Goal: Information Seeking & Learning: Learn about a topic

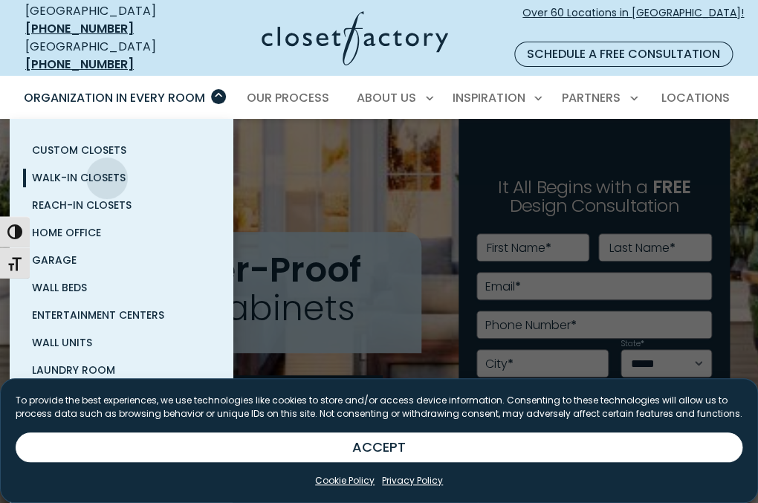
click at [107, 170] on span "Walk-In Closets" at bounding box center [79, 177] width 94 height 15
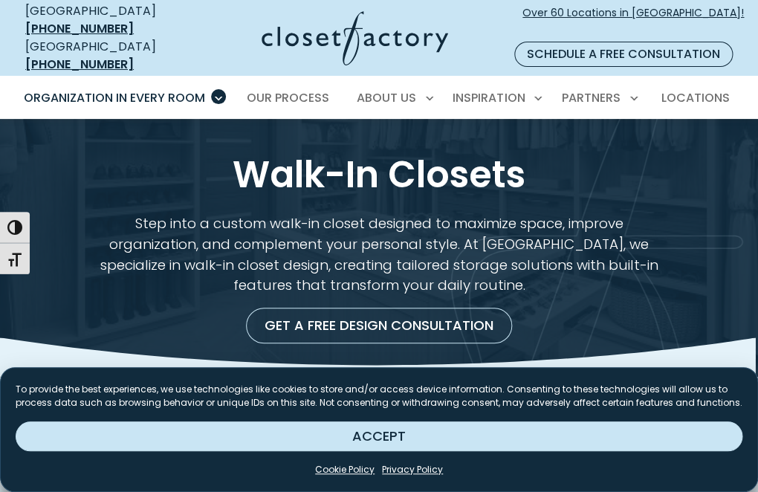
click at [601, 421] on button "ACCEPT" at bounding box center [379, 436] width 726 height 30
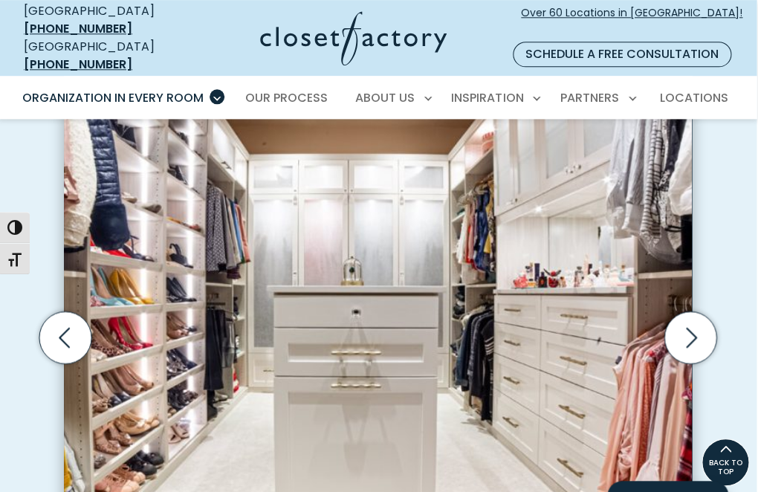
scroll to position [404, 1]
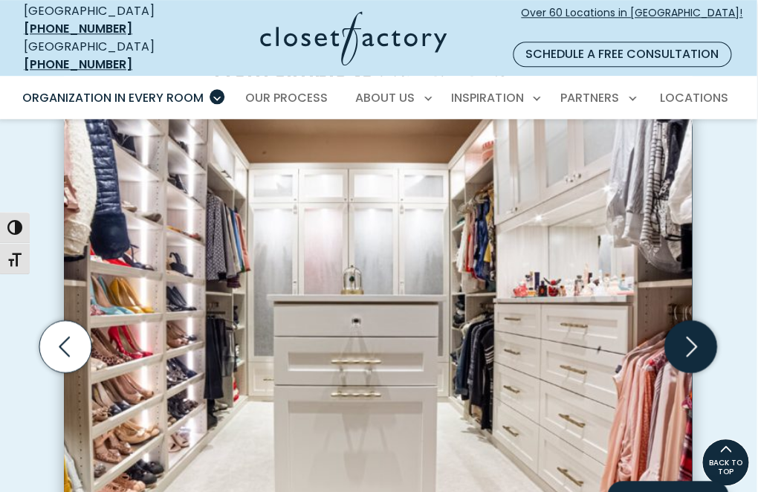
click at [695, 336] on icon "Next slide" at bounding box center [691, 346] width 11 height 20
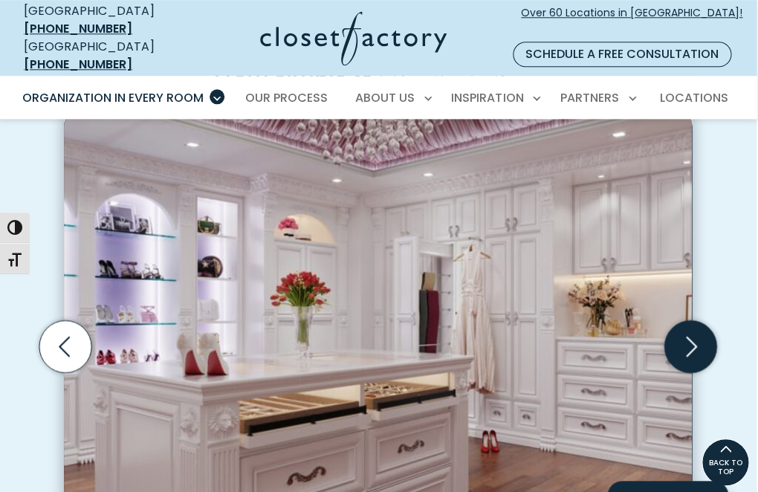
click at [695, 336] on icon "Next slide" at bounding box center [691, 346] width 11 height 20
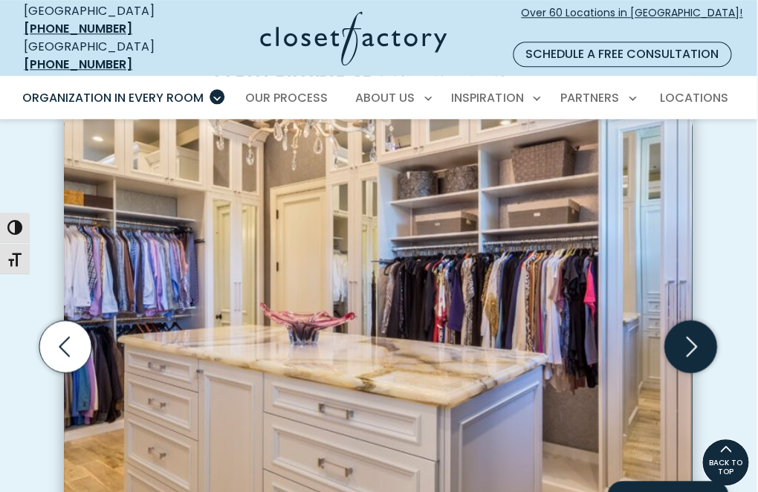
click at [695, 336] on icon "Next slide" at bounding box center [691, 346] width 11 height 20
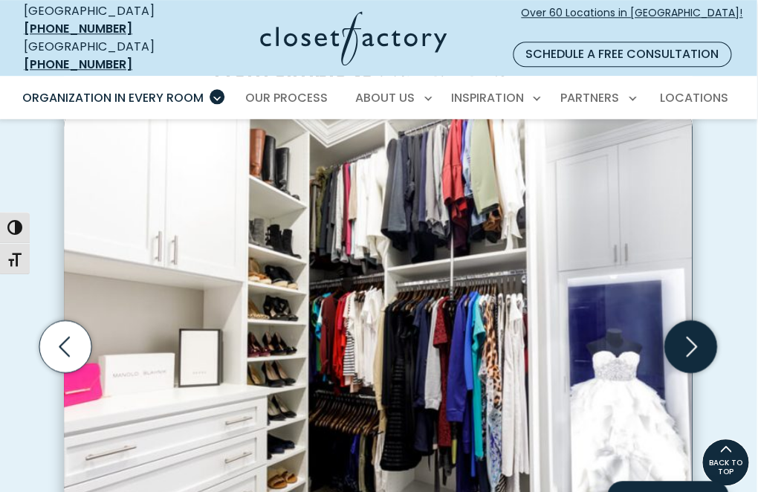
click at [695, 336] on icon "Next slide" at bounding box center [691, 346] width 11 height 20
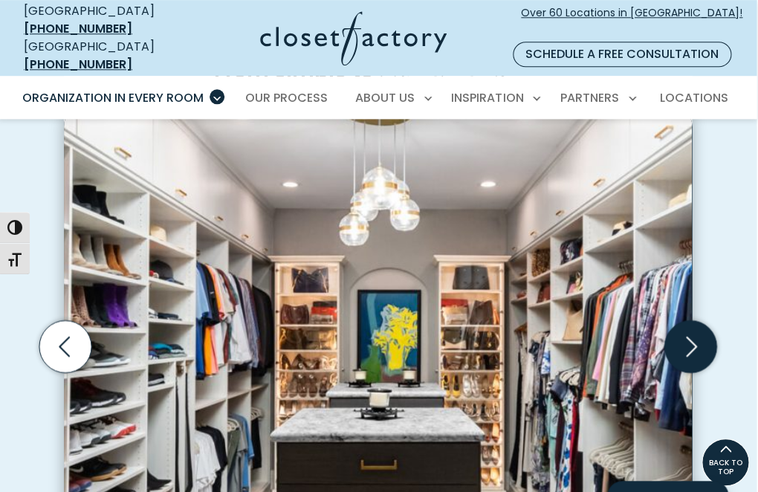
click at [695, 336] on icon "Next slide" at bounding box center [691, 346] width 11 height 20
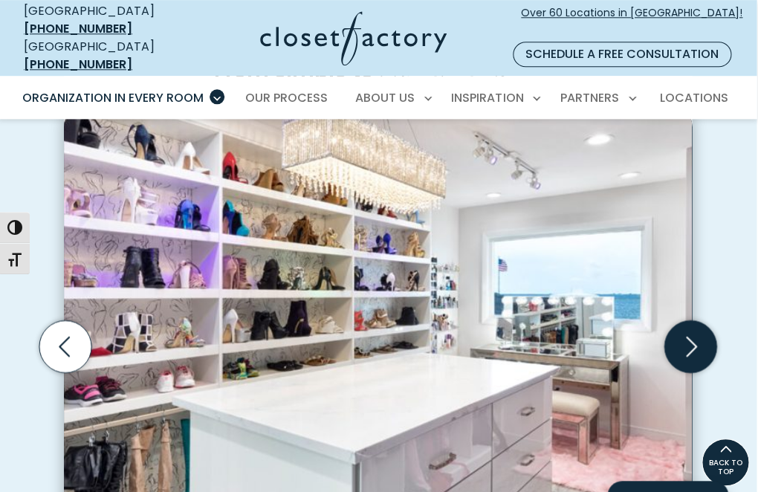
click at [695, 336] on icon "Next slide" at bounding box center [691, 346] width 11 height 20
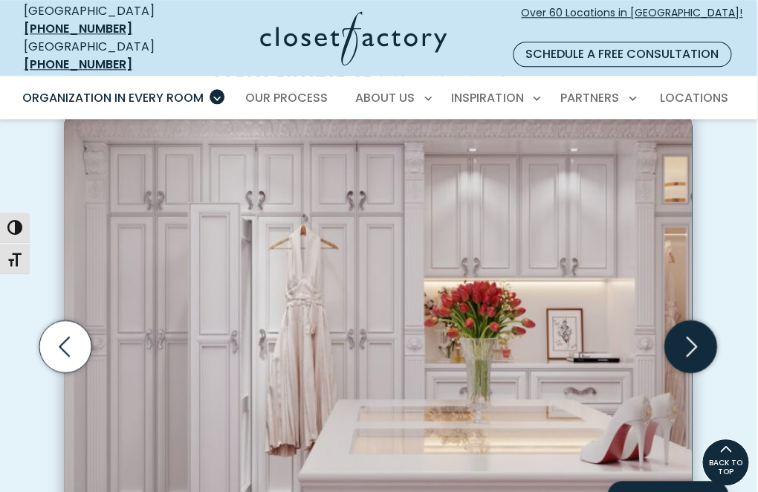
click at [695, 336] on icon "Next slide" at bounding box center [691, 346] width 11 height 20
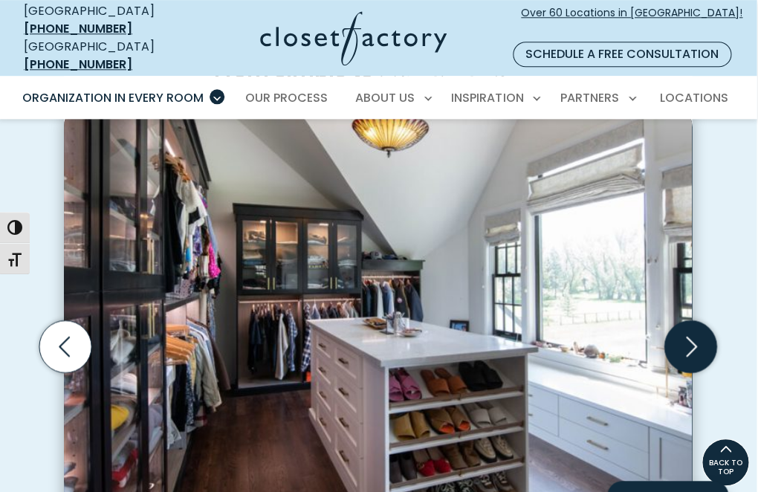
click at [695, 336] on icon "Next slide" at bounding box center [691, 346] width 11 height 20
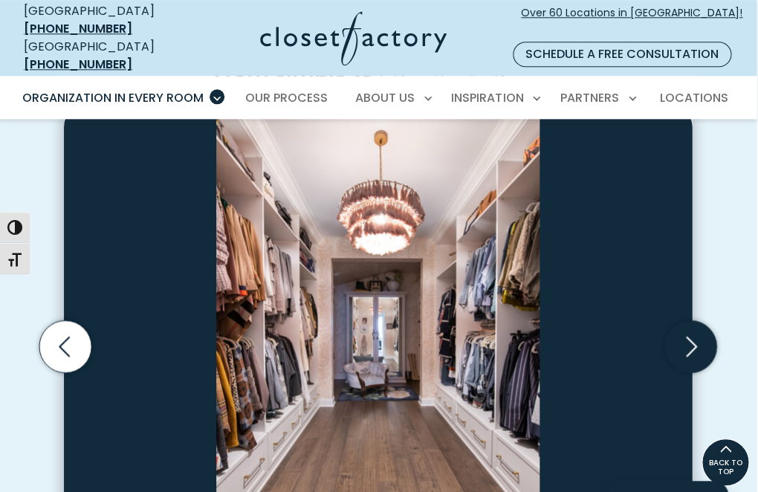
click at [695, 336] on icon "Next slide" at bounding box center [691, 346] width 11 height 20
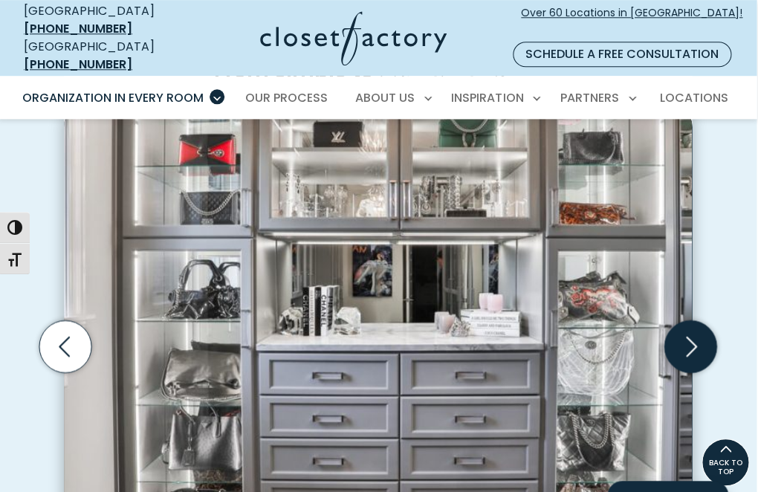
click at [695, 336] on icon "Next slide" at bounding box center [691, 346] width 11 height 20
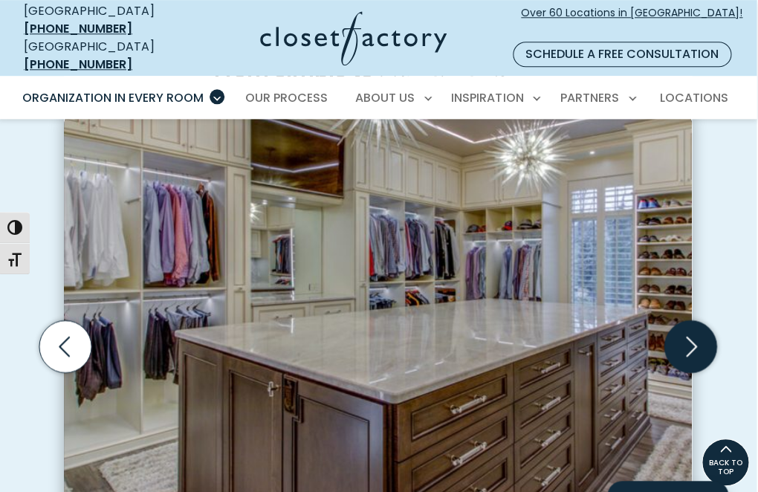
click at [695, 336] on icon "Next slide" at bounding box center [691, 346] width 11 height 20
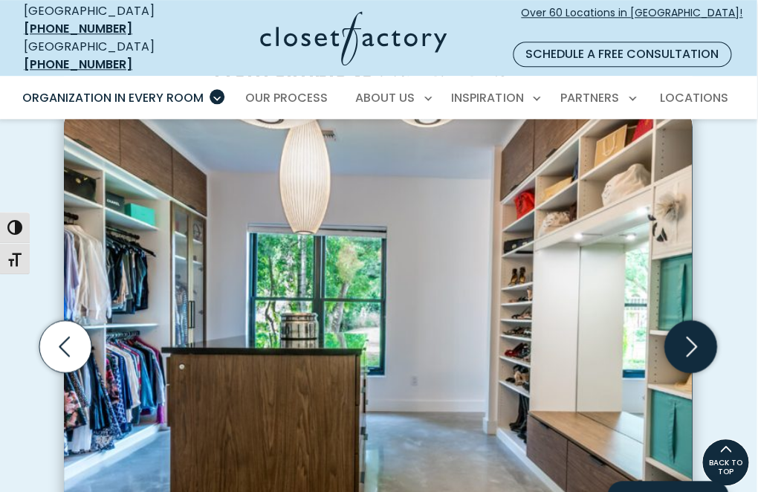
click at [695, 336] on icon "Next slide" at bounding box center [691, 346] width 11 height 20
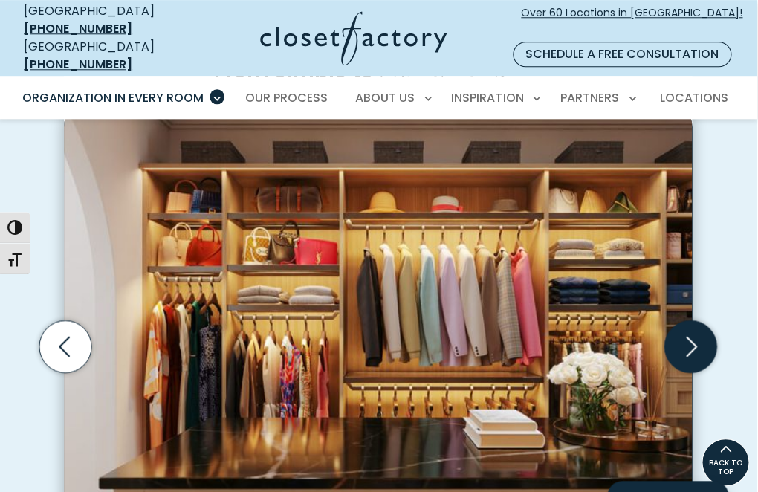
click at [695, 336] on icon "Next slide" at bounding box center [691, 346] width 11 height 20
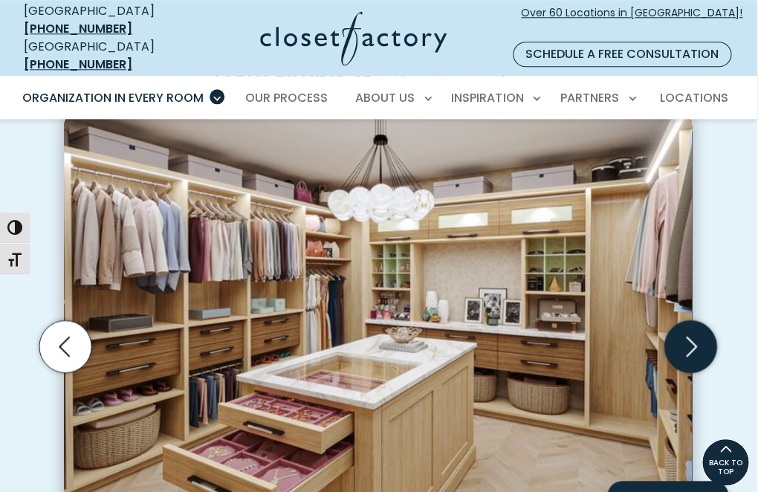
click at [695, 336] on icon "Next slide" at bounding box center [691, 346] width 11 height 20
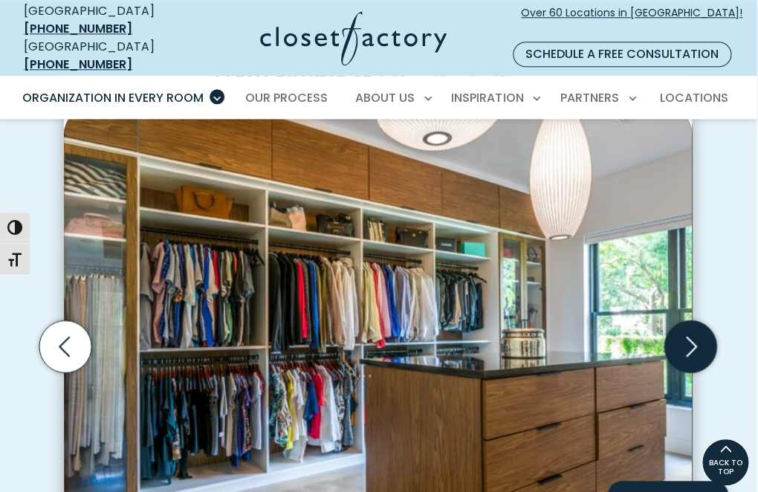
click at [695, 336] on icon "Next slide" at bounding box center [691, 346] width 11 height 20
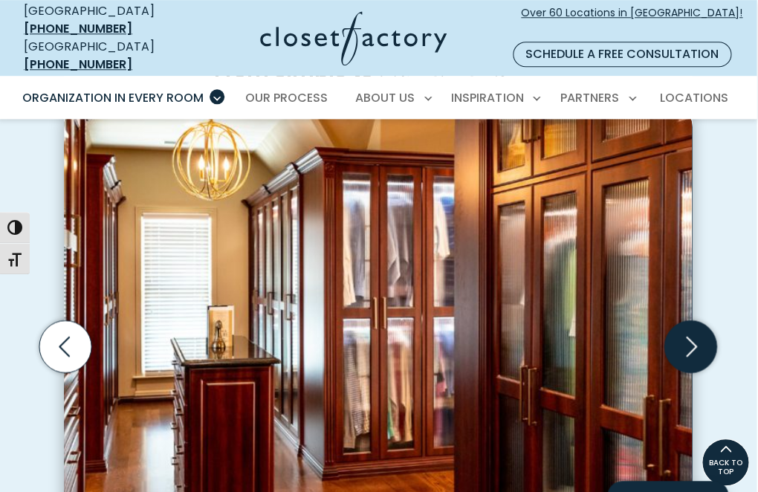
click at [695, 336] on icon "Next slide" at bounding box center [691, 346] width 11 height 20
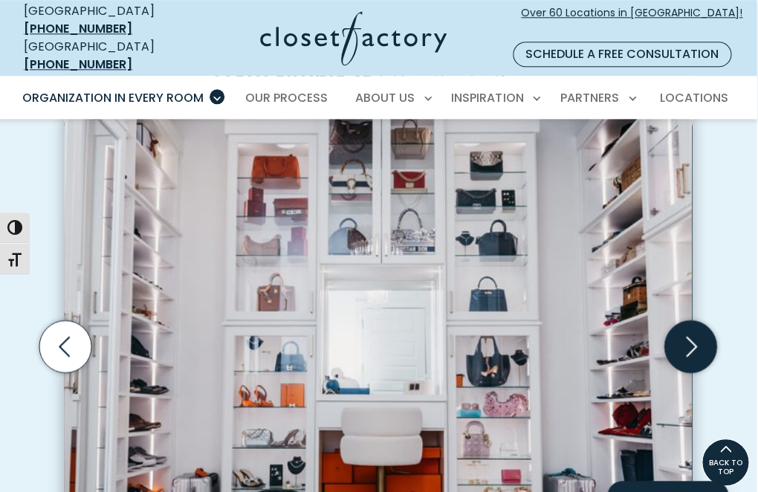
click at [695, 336] on icon "Next slide" at bounding box center [691, 346] width 11 height 20
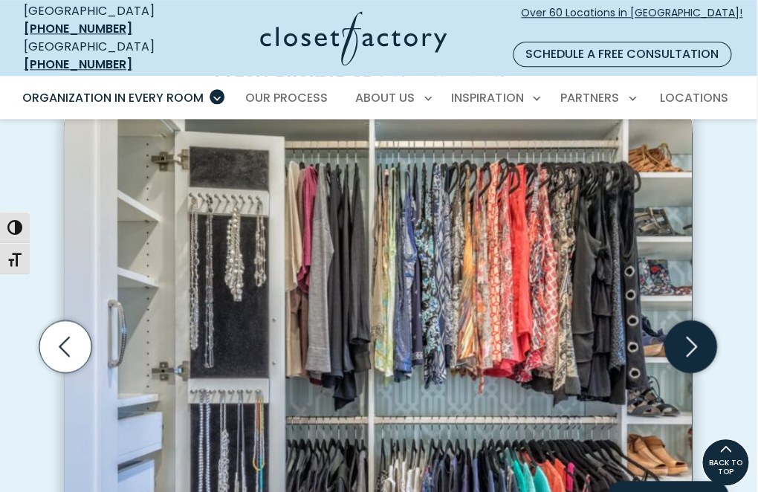
click at [695, 336] on icon "Next slide" at bounding box center [691, 346] width 11 height 20
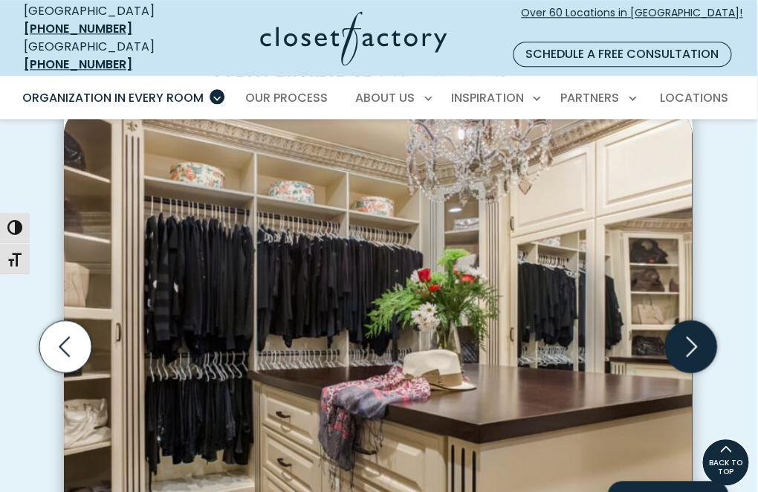
click at [695, 336] on icon "Next slide" at bounding box center [691, 346] width 11 height 20
